Goal: Task Accomplishment & Management: Use online tool/utility

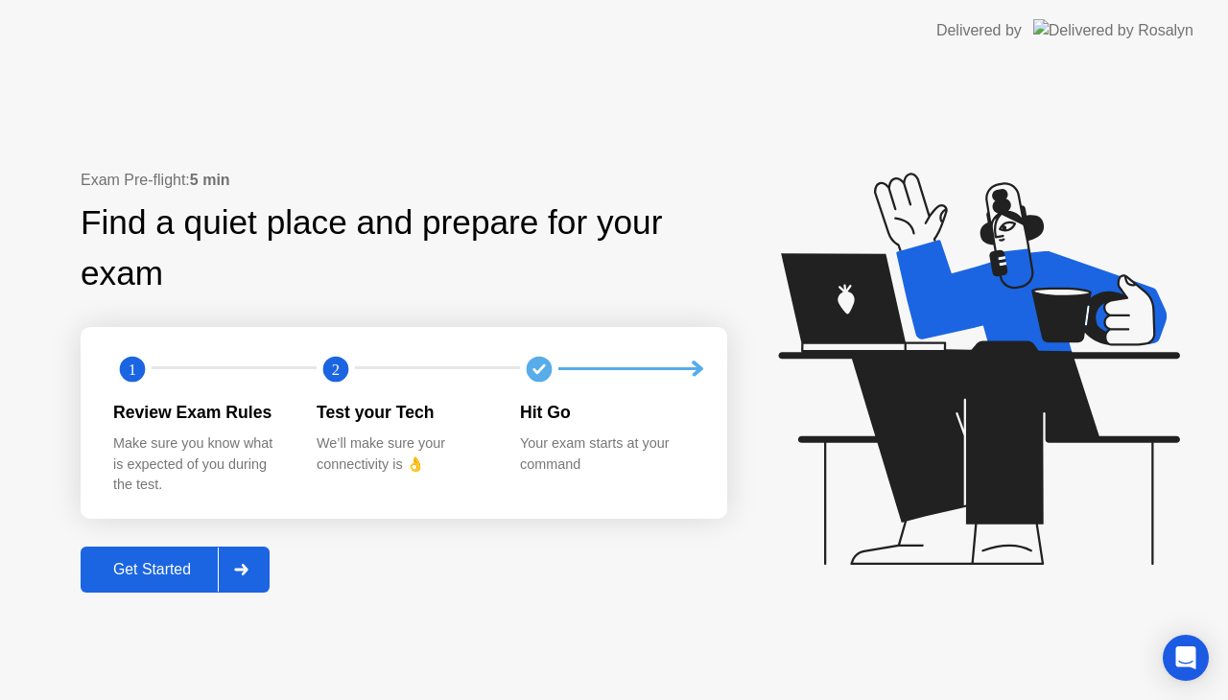
click at [231, 574] on div at bounding box center [241, 570] width 46 height 44
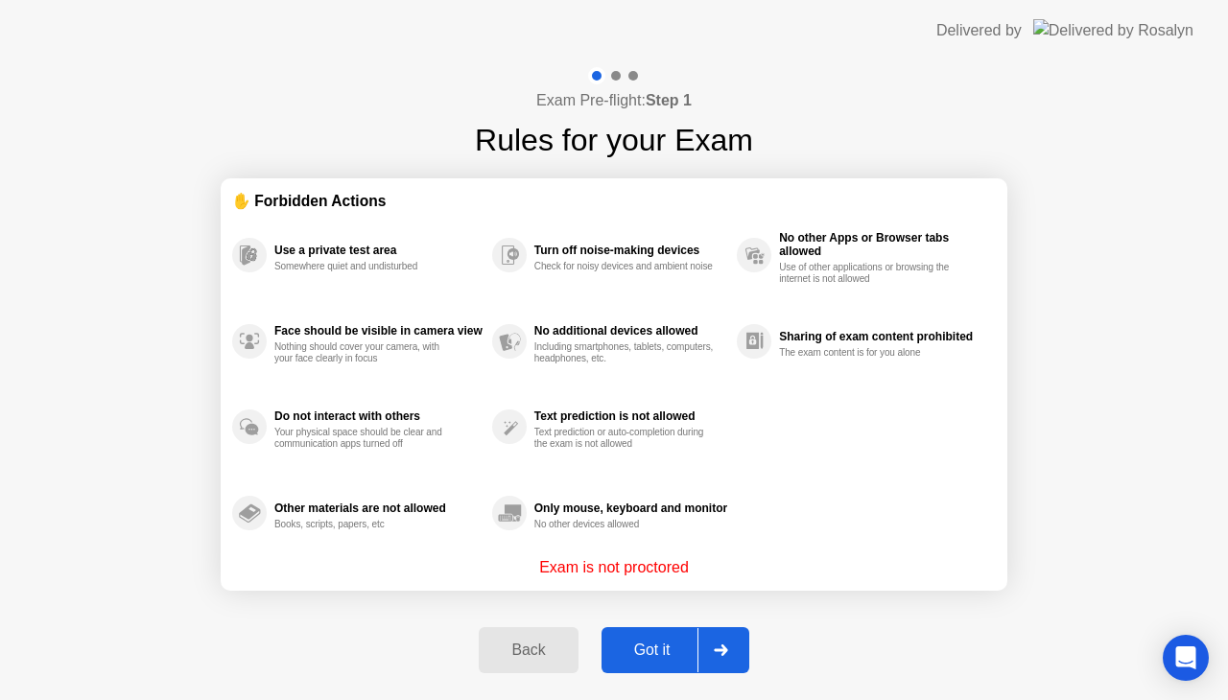
click at [731, 643] on div at bounding box center [721, 650] width 46 height 44
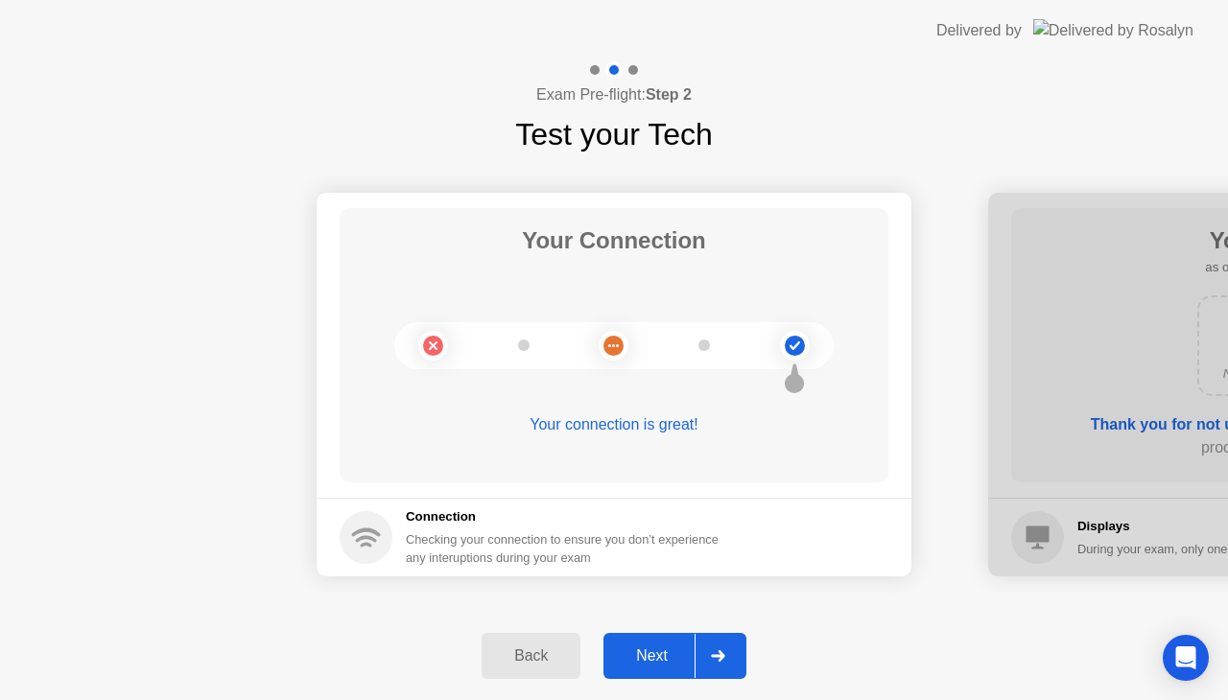
click at [722, 658] on icon at bounding box center [717, 657] width 13 height 12
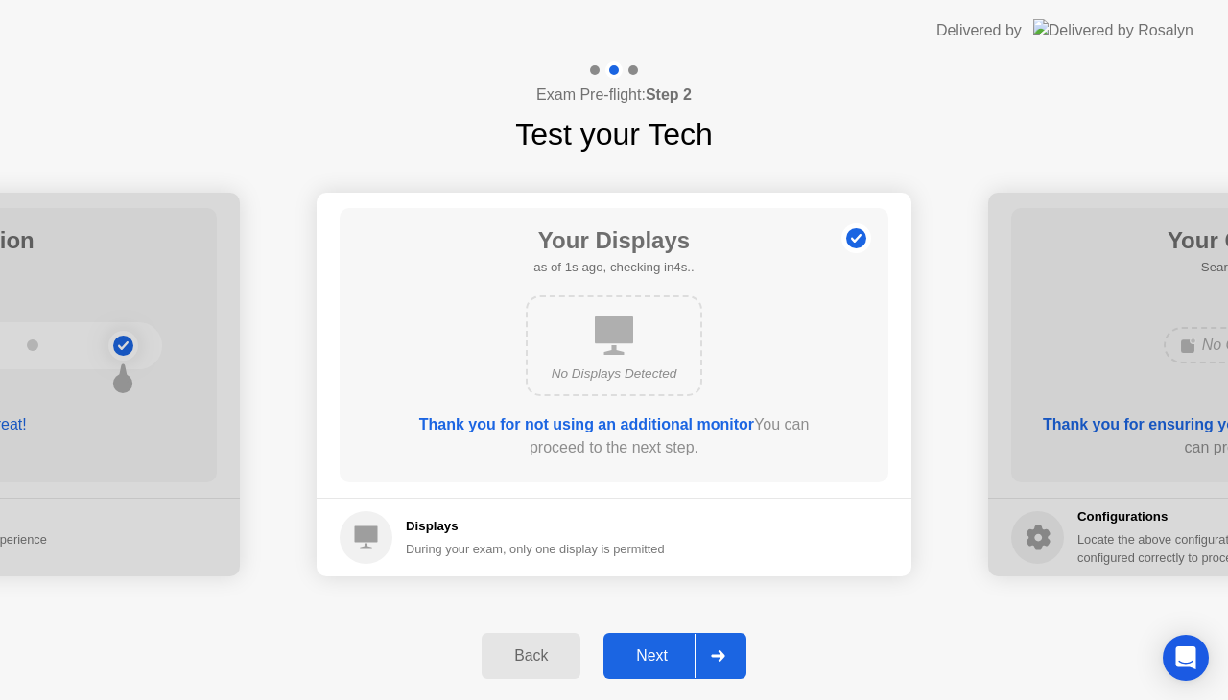
click at [722, 658] on icon at bounding box center [717, 657] width 13 height 12
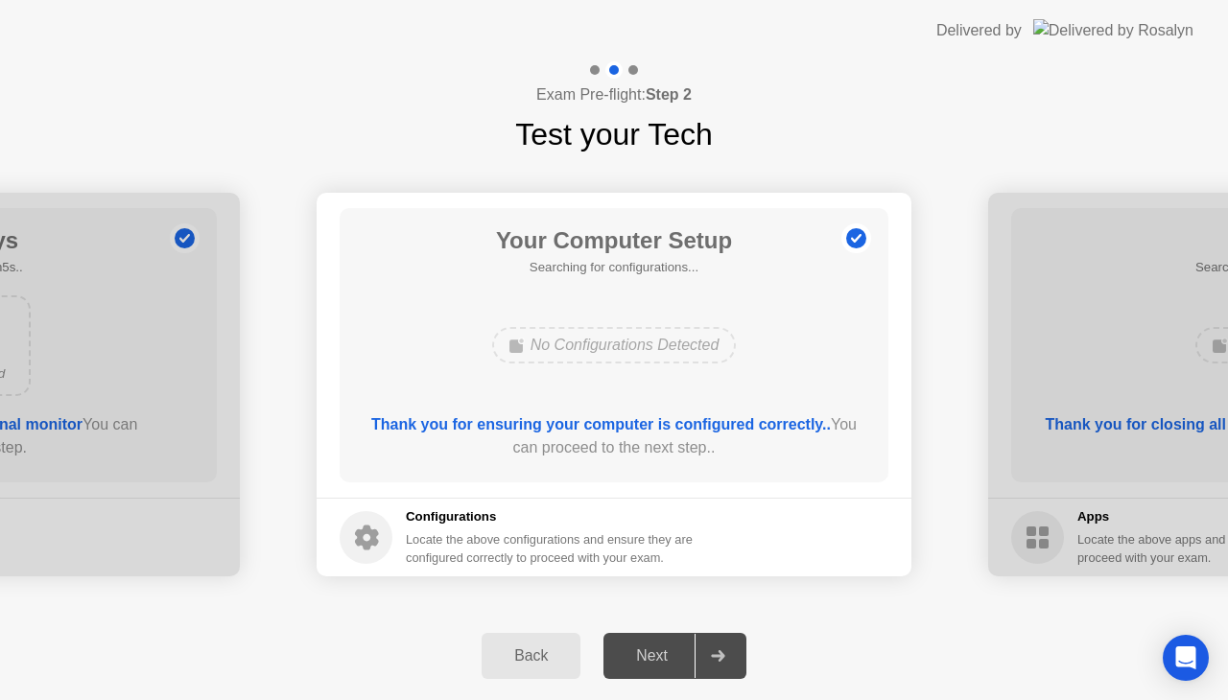
click at [722, 658] on icon at bounding box center [717, 657] width 13 height 12
click at [723, 651] on icon at bounding box center [718, 657] width 14 height 12
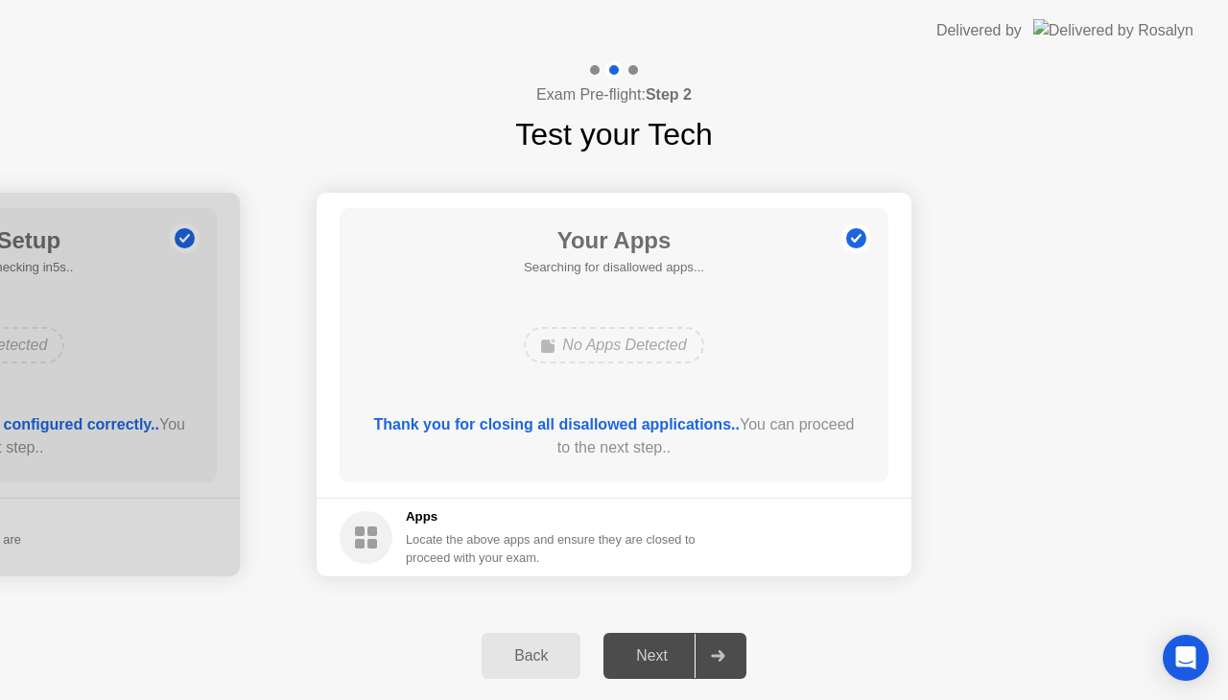
click at [717, 650] on div at bounding box center [718, 656] width 46 height 44
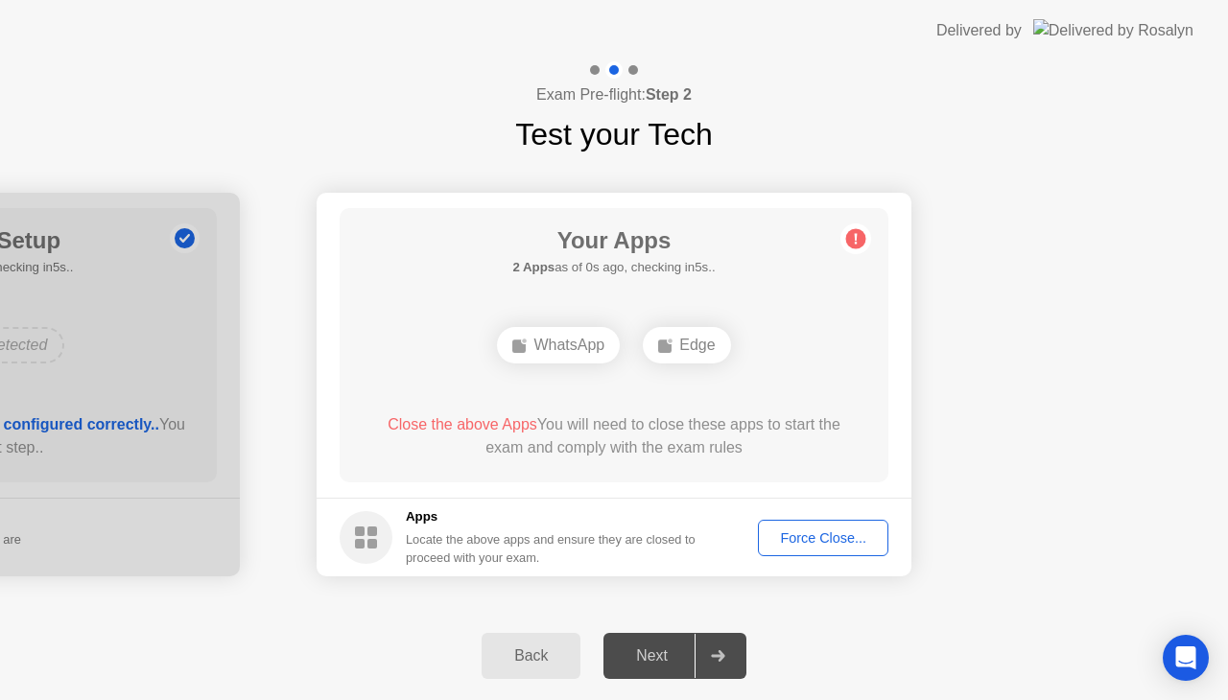
click at [844, 546] on div "Force Close..." at bounding box center [823, 538] width 117 height 15
click at [829, 541] on div "Force Close..." at bounding box center [823, 538] width 117 height 15
click at [856, 545] on div "Force Close..." at bounding box center [823, 538] width 117 height 15
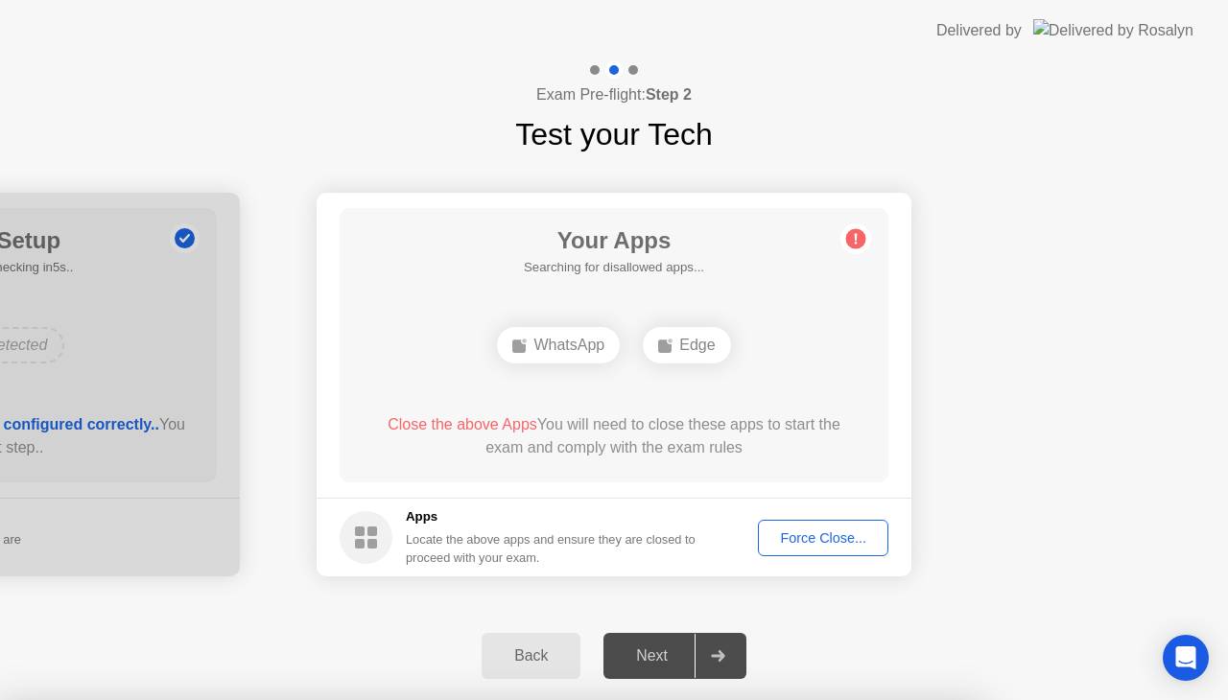
click at [819, 532] on div "Force Close..." at bounding box center [823, 538] width 117 height 15
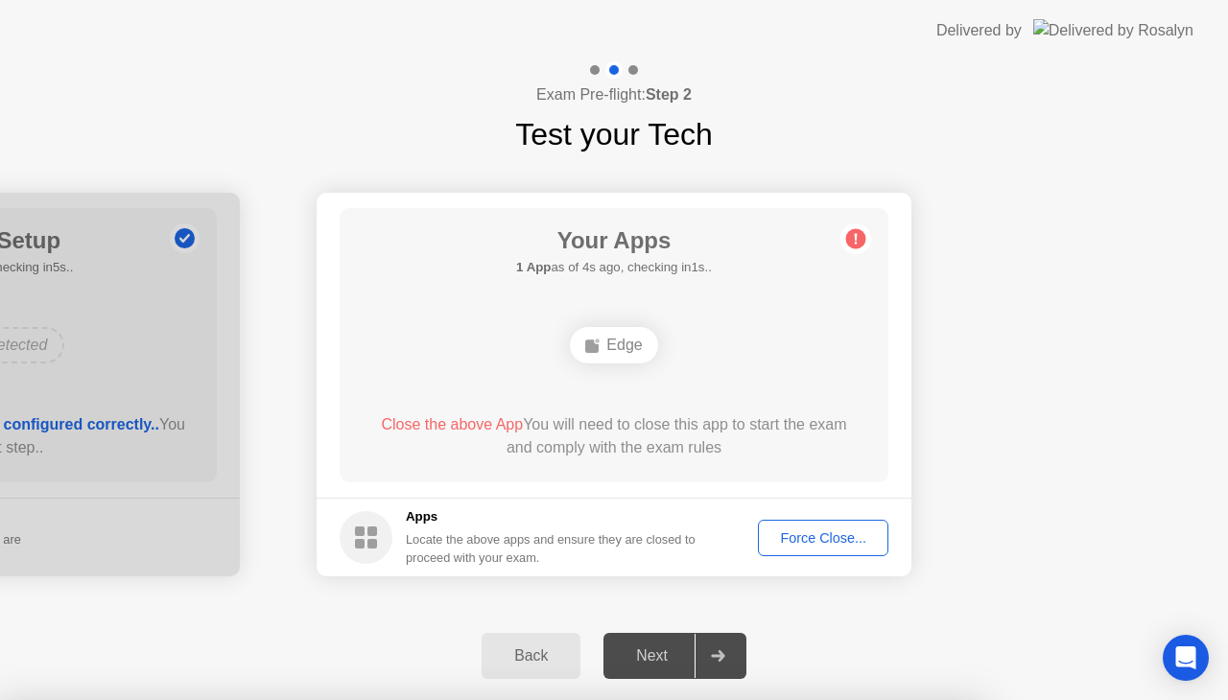
click at [810, 539] on div "Force Close..." at bounding box center [823, 538] width 117 height 15
click at [852, 541] on div "Force Close..." at bounding box center [823, 538] width 117 height 15
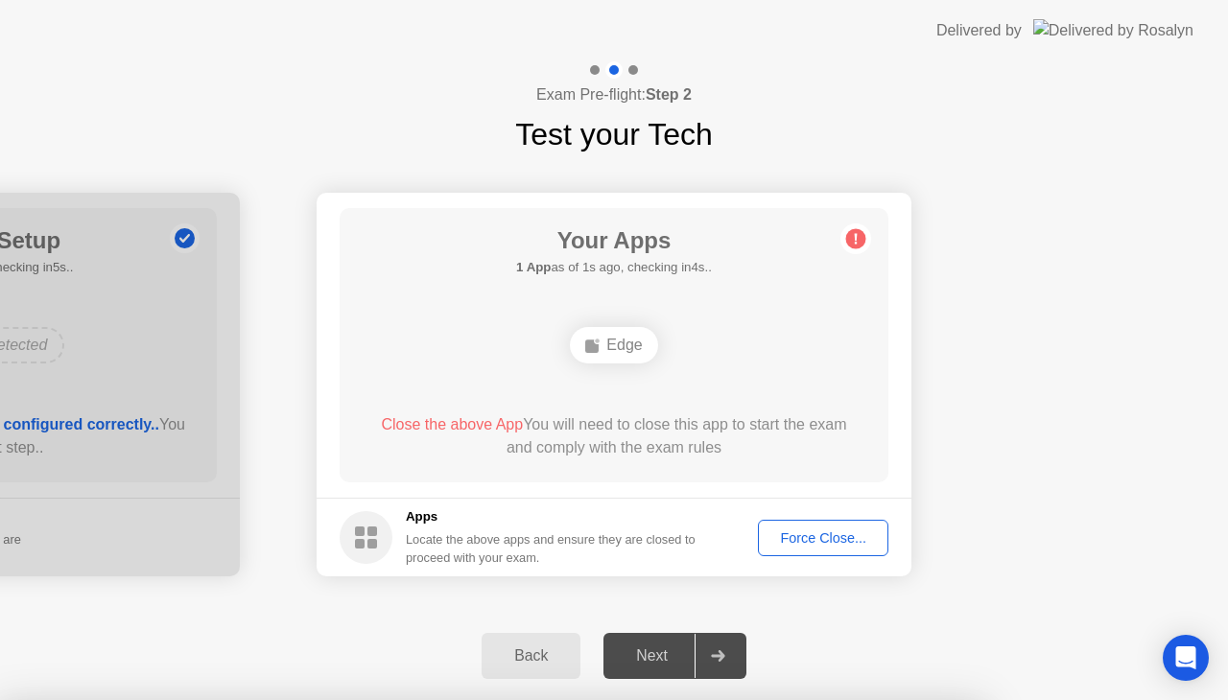
click at [833, 531] on div "Force Close..." at bounding box center [823, 538] width 117 height 15
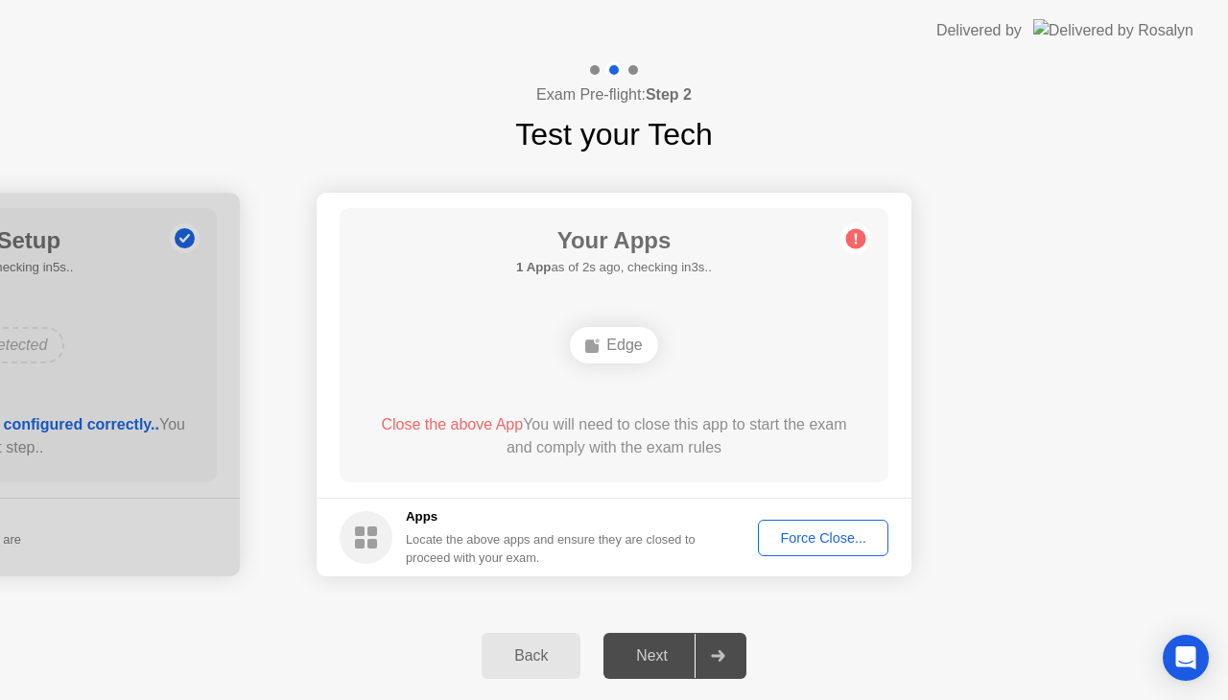
click at [832, 543] on div "Force Close..." at bounding box center [823, 538] width 117 height 15
click at [664, 656] on div "Next" at bounding box center [651, 656] width 85 height 17
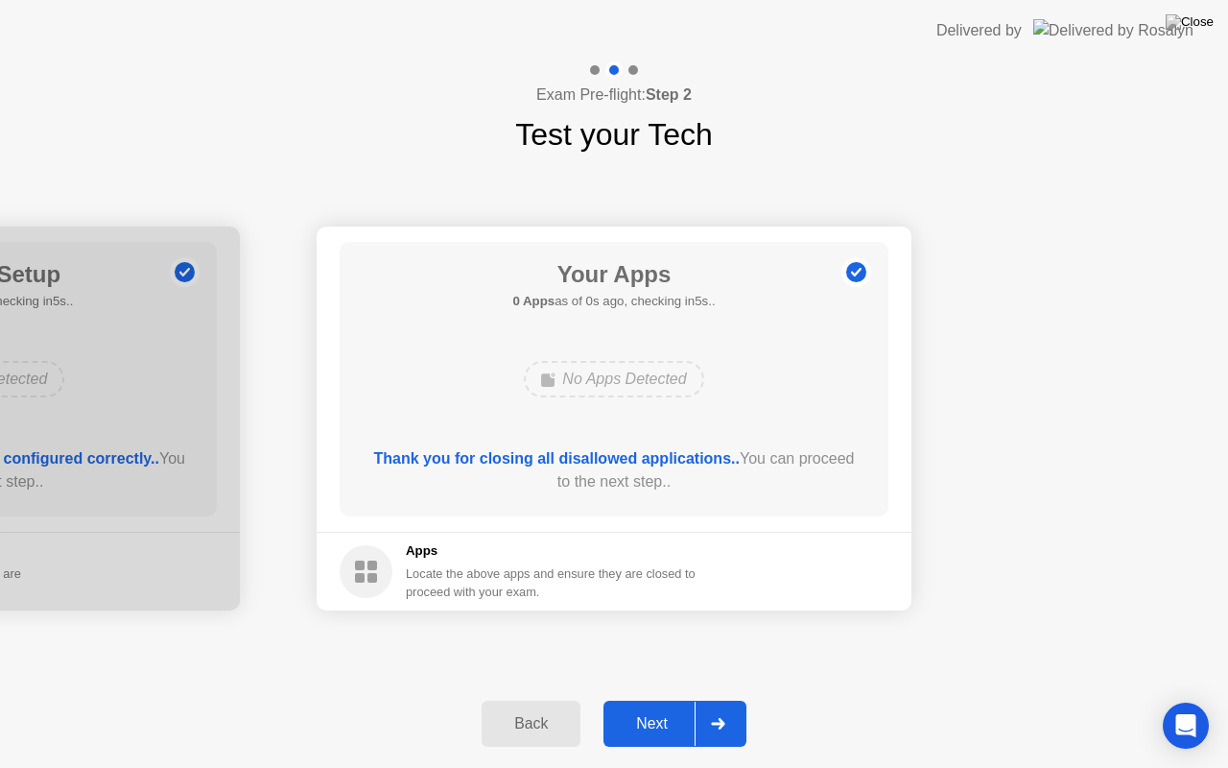
click at [835, 564] on footer "Apps Locate the above apps and ensure they are closed to proceed with your exam." at bounding box center [614, 571] width 595 height 79
click at [639, 699] on div "Next" at bounding box center [651, 723] width 85 height 17
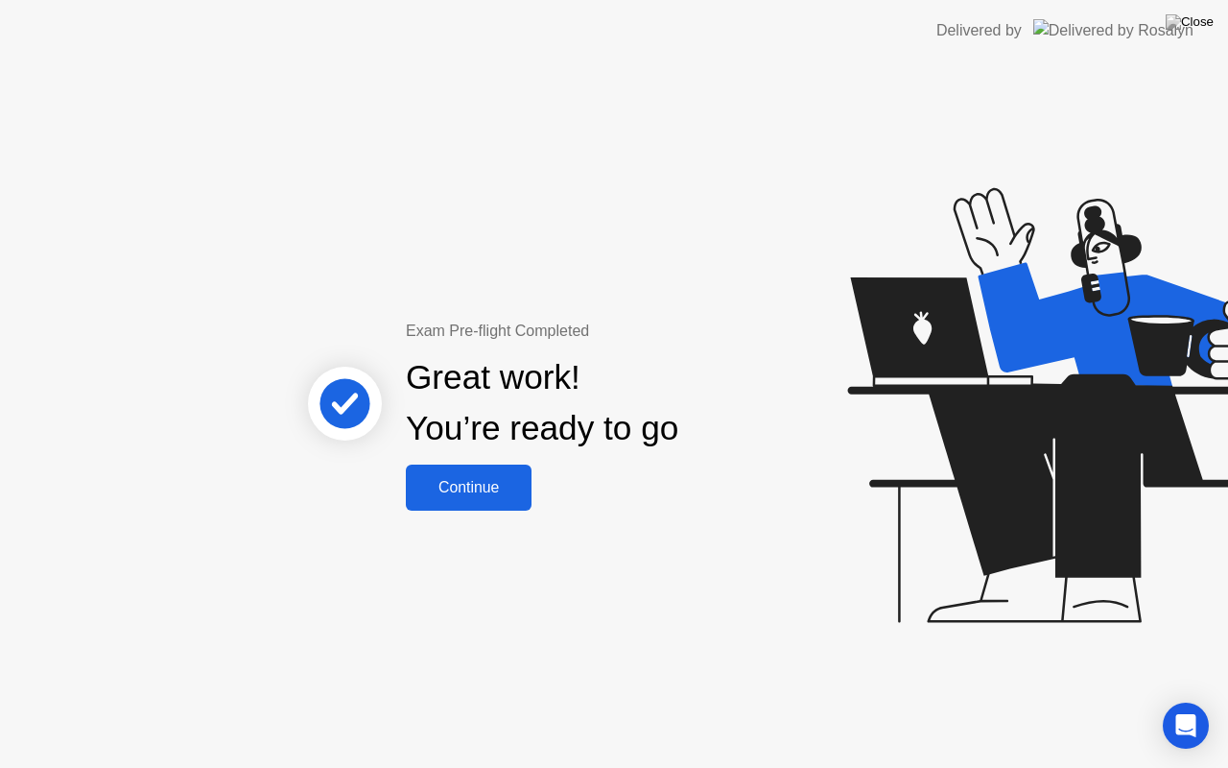
click at [485, 487] on div "Continue" at bounding box center [469, 487] width 114 height 17
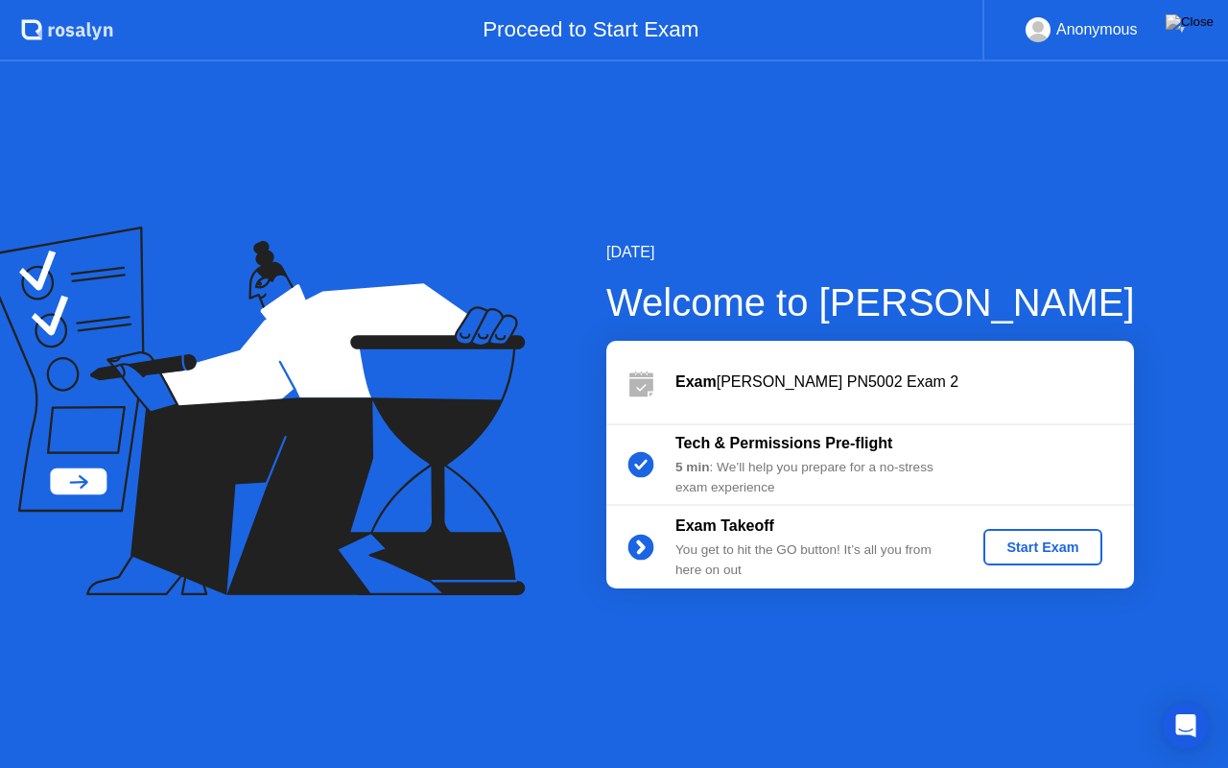
click at [1035, 546] on div "Start Exam" at bounding box center [1042, 546] width 103 height 15
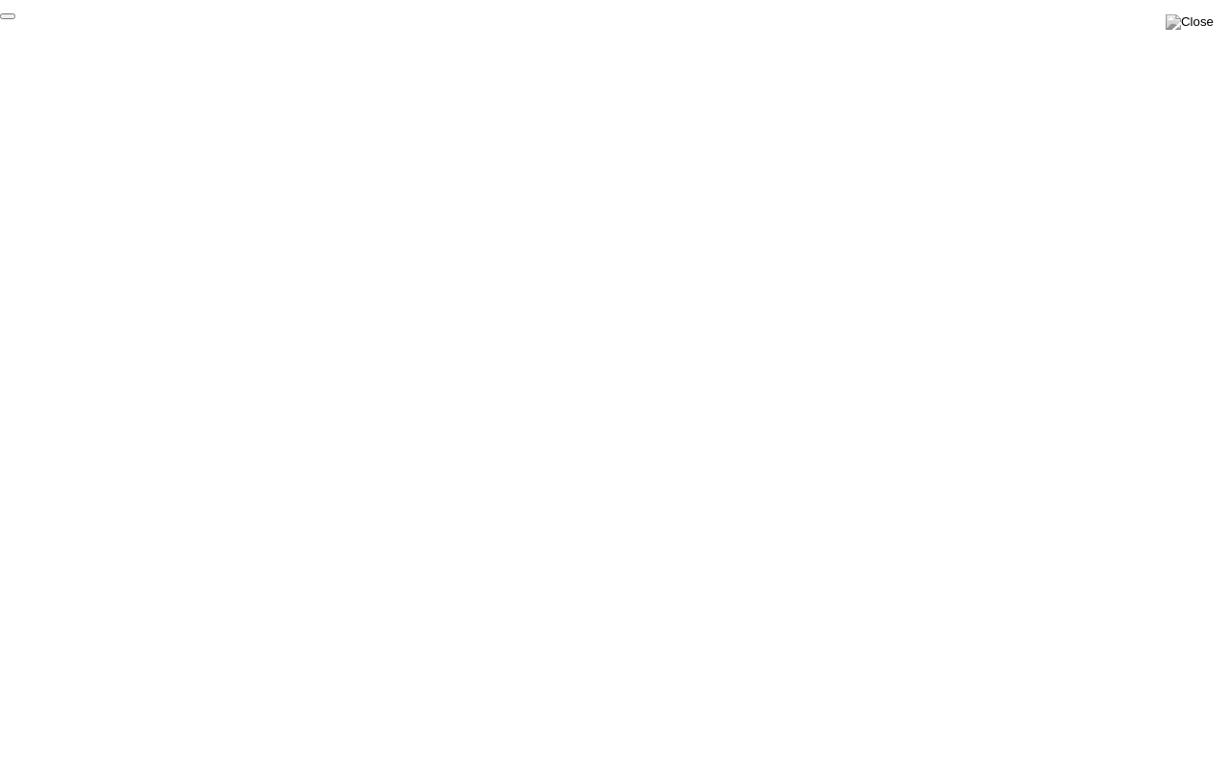
click at [15, 19] on button "End Proctoring Session" at bounding box center [7, 16] width 15 height 6
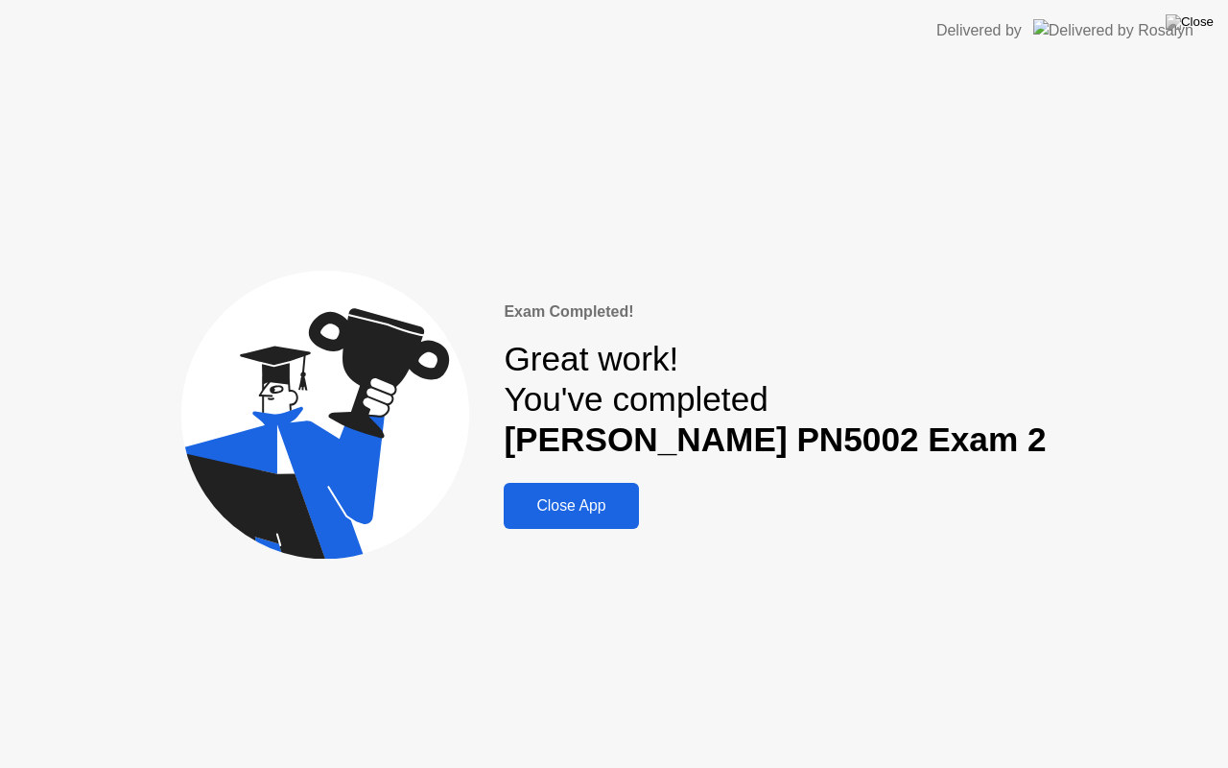
click at [622, 497] on div "Close App" at bounding box center [570, 505] width 123 height 17
